Goal: Task Accomplishment & Management: Use online tool/utility

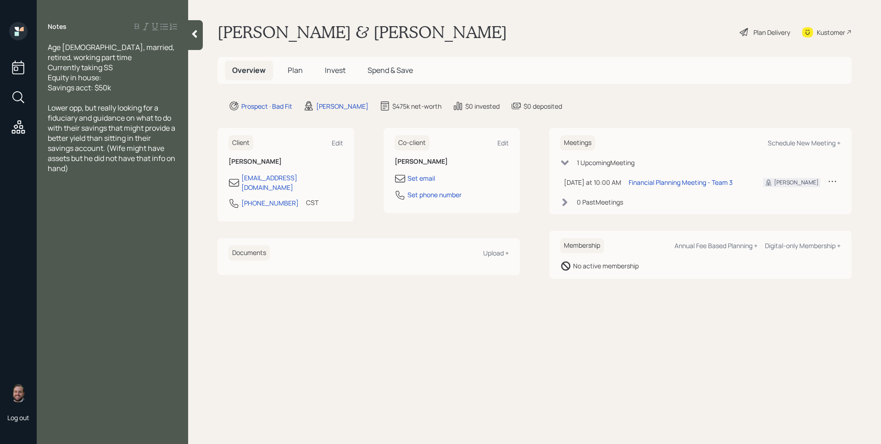
click at [49, 45] on span "Age [DEMOGRAPHIC_DATA], married, retired, working part time Currently taking SS…" at bounding box center [112, 67] width 128 height 50
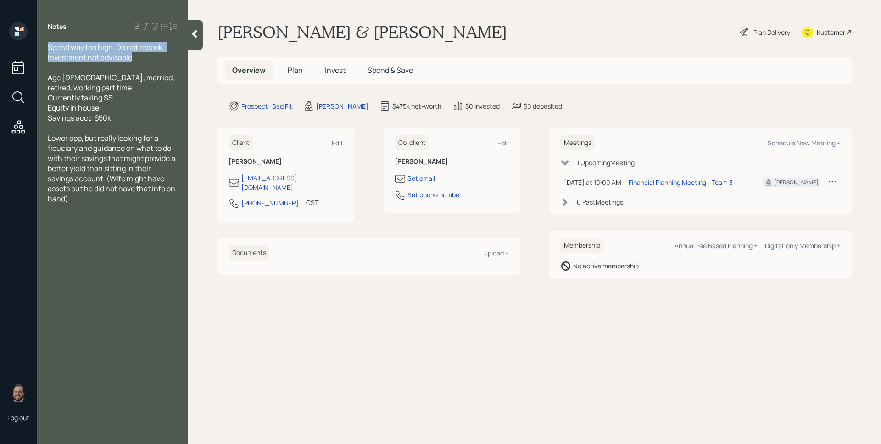
drag, startPoint x: 148, startPoint y: 57, endPoint x: 51, endPoint y: 35, distance: 99.8
click at [51, 35] on div "Notes Spend way too high. Do not rebook. Investment not advisable Age 86, marri…" at bounding box center [112, 227] width 151 height 411
click at [102, 112] on div "Age 86, married, retired, working part time Currently taking SS Equity in house…" at bounding box center [112, 98] width 129 height 50
click at [572, 31] on div "Thomas & Linda Norris Plan Delivery Kustomer" at bounding box center [535, 32] width 634 height 20
click at [292, 70] on span "Plan" at bounding box center [295, 70] width 15 height 10
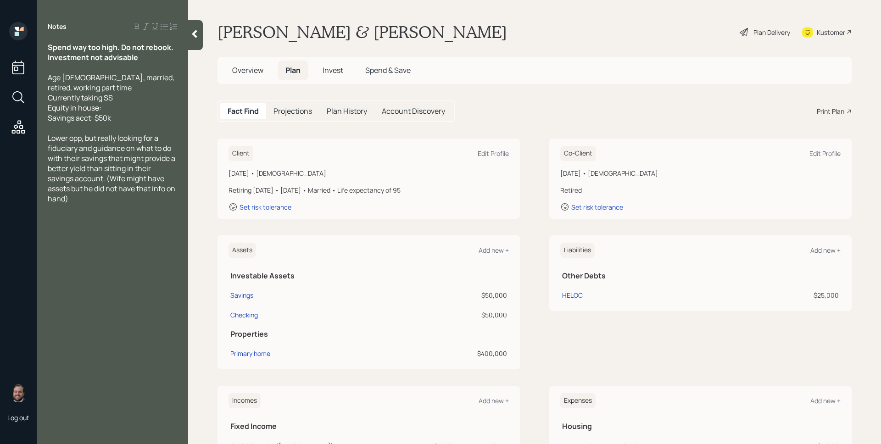
click at [819, 108] on div "Print Plan" at bounding box center [831, 111] width 28 height 10
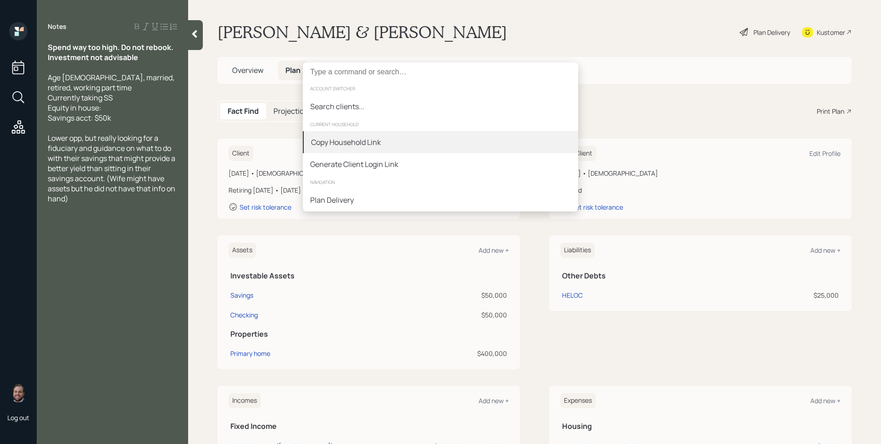
click at [445, 145] on div "Copy Household Link" at bounding box center [440, 142] width 275 height 22
